Goal: Transaction & Acquisition: Purchase product/service

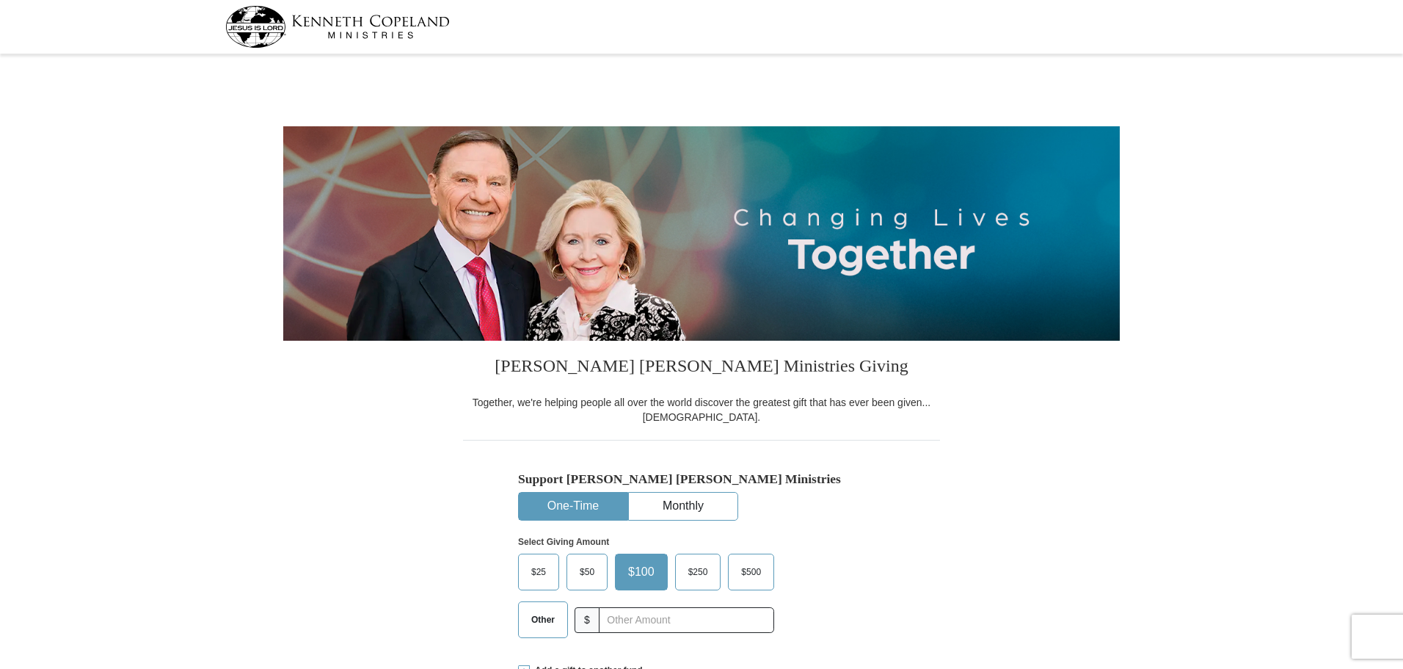
select select "MS"
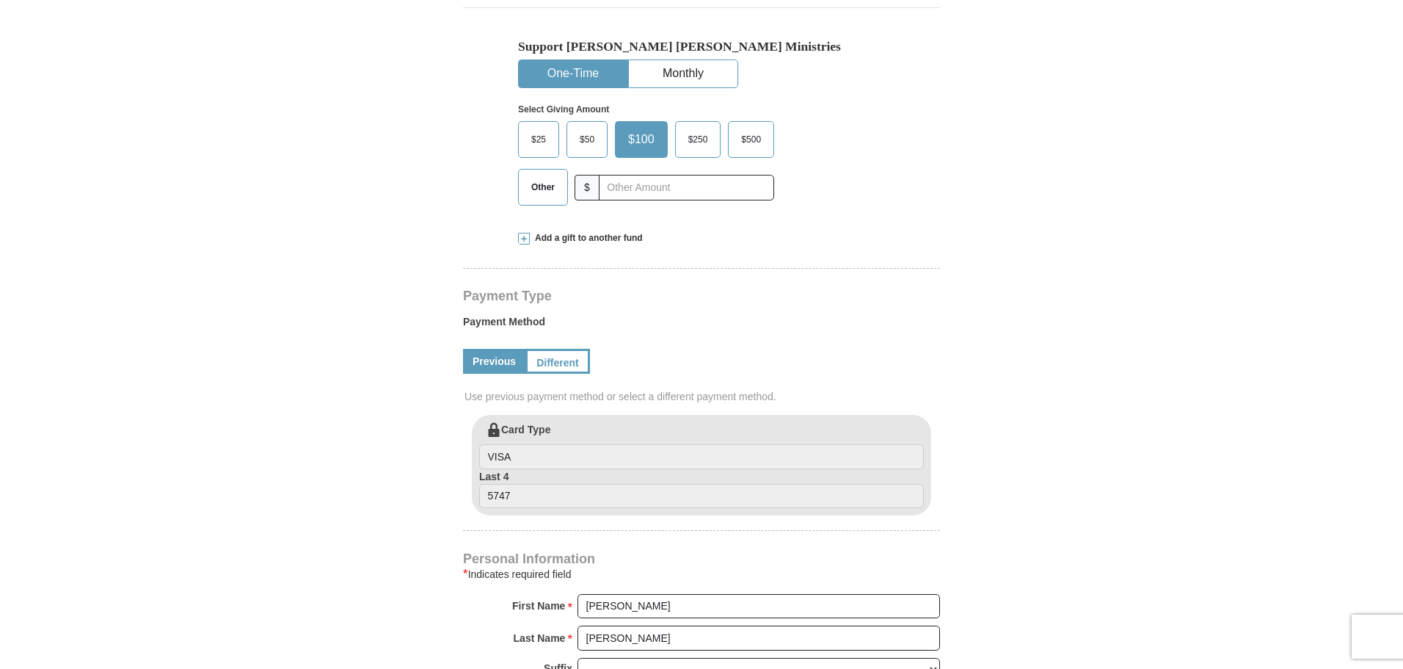
scroll to position [367, 0]
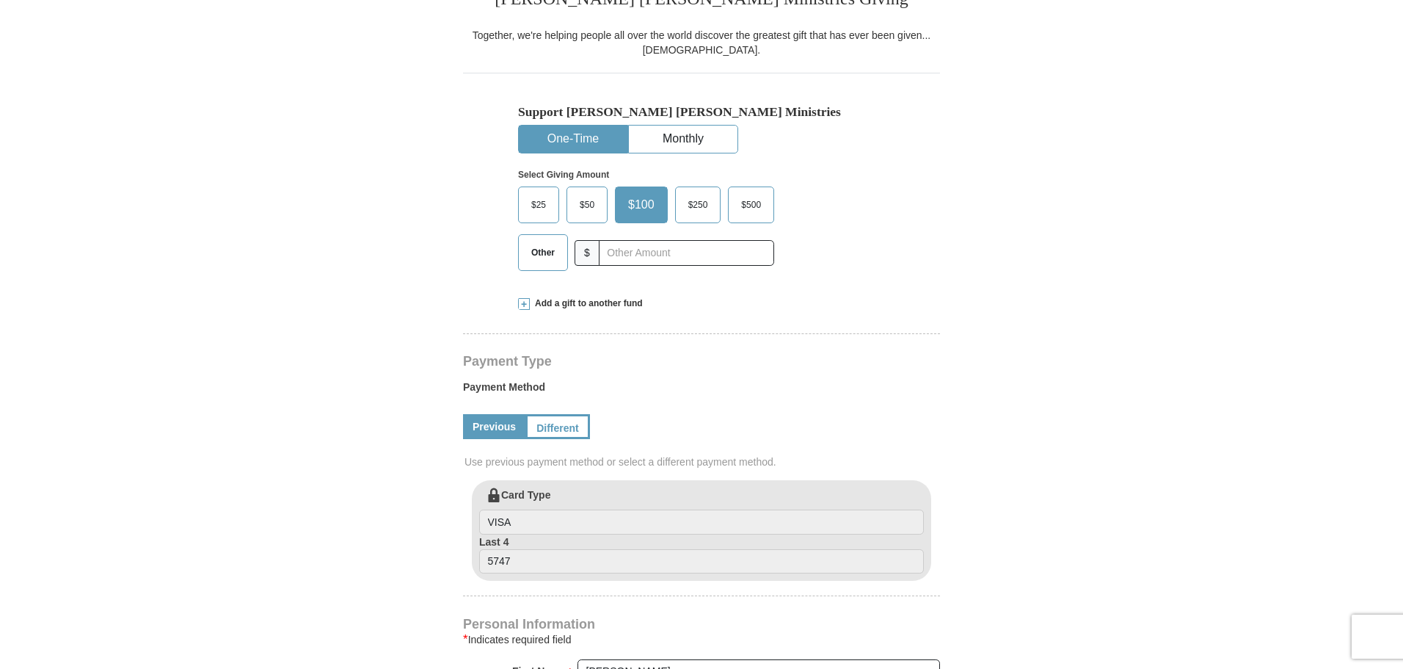
click at [549, 259] on span "Other" at bounding box center [543, 252] width 38 height 22
click at [0, 0] on input "Other" at bounding box center [0, 0] width 0 height 0
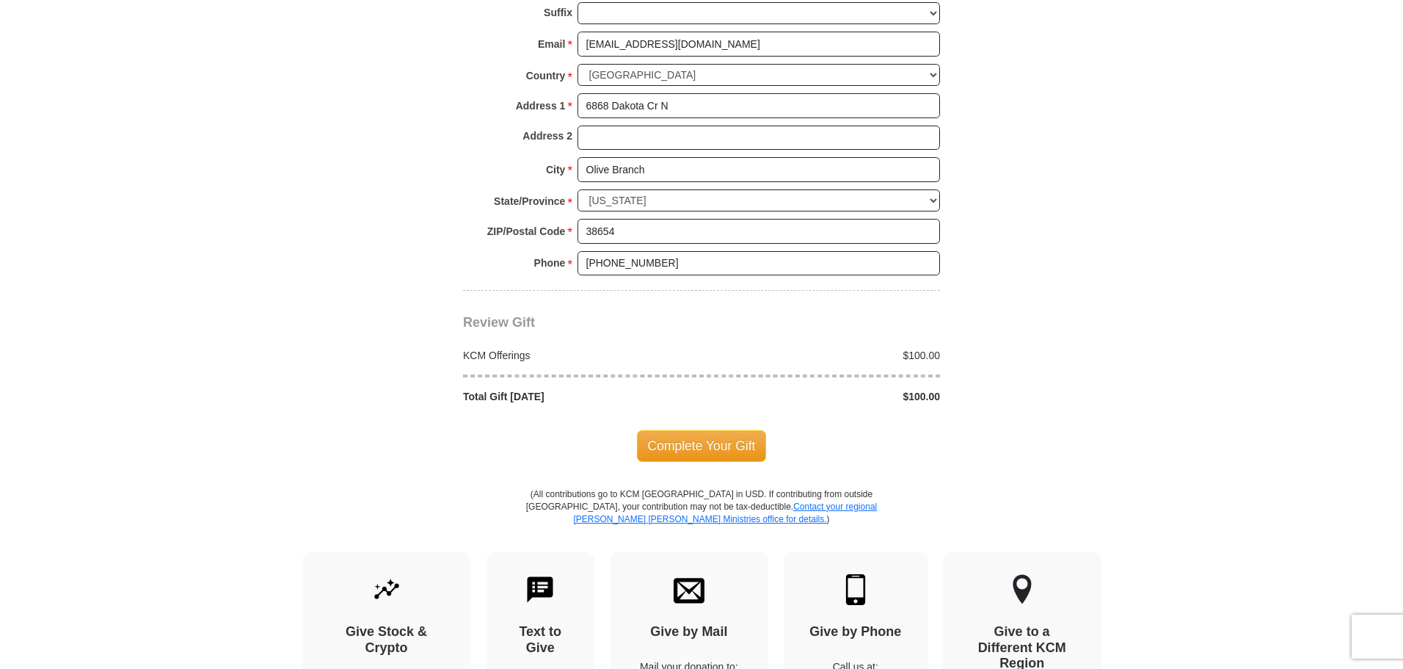
scroll to position [1101, 0]
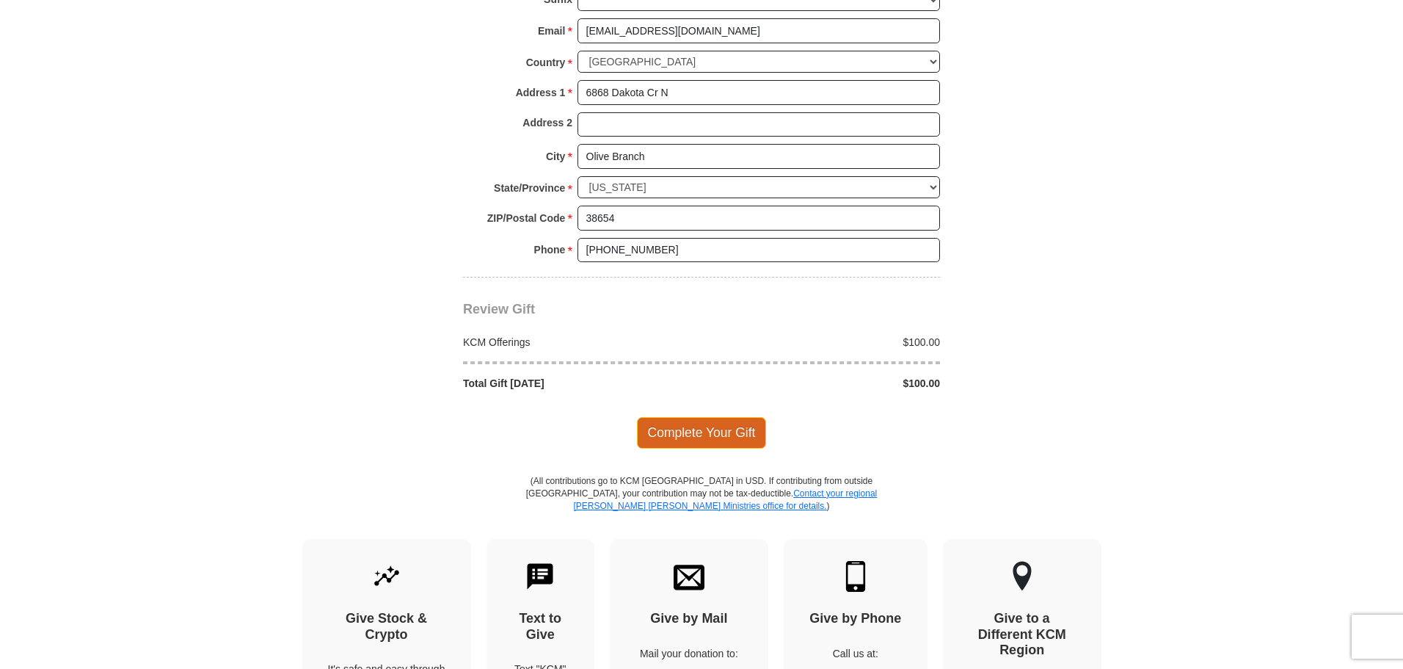
type input "100.00"
click at [716, 437] on span "Complete Your Gift" at bounding box center [702, 432] width 130 height 31
